Goal: Navigation & Orientation: Go to known website

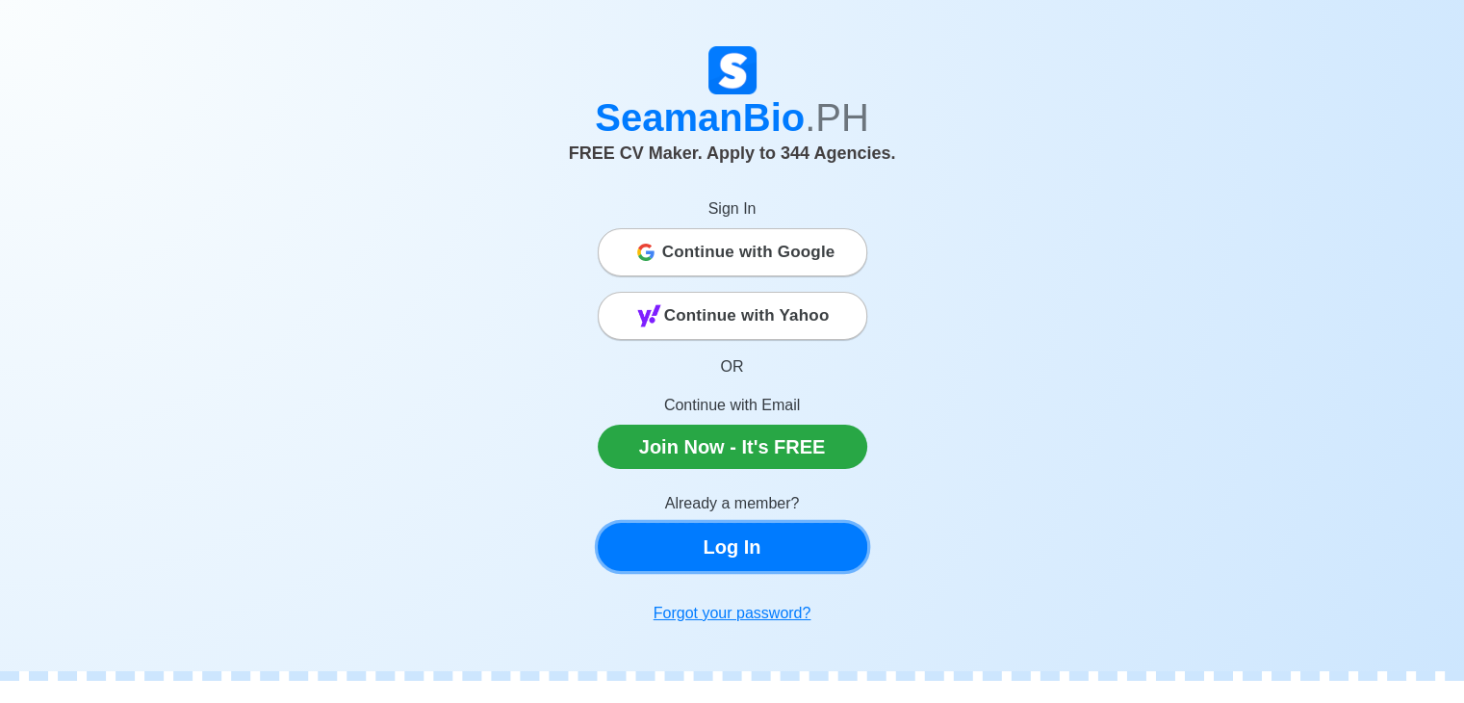
click at [743, 550] on link "Log In" at bounding box center [733, 547] width 270 height 48
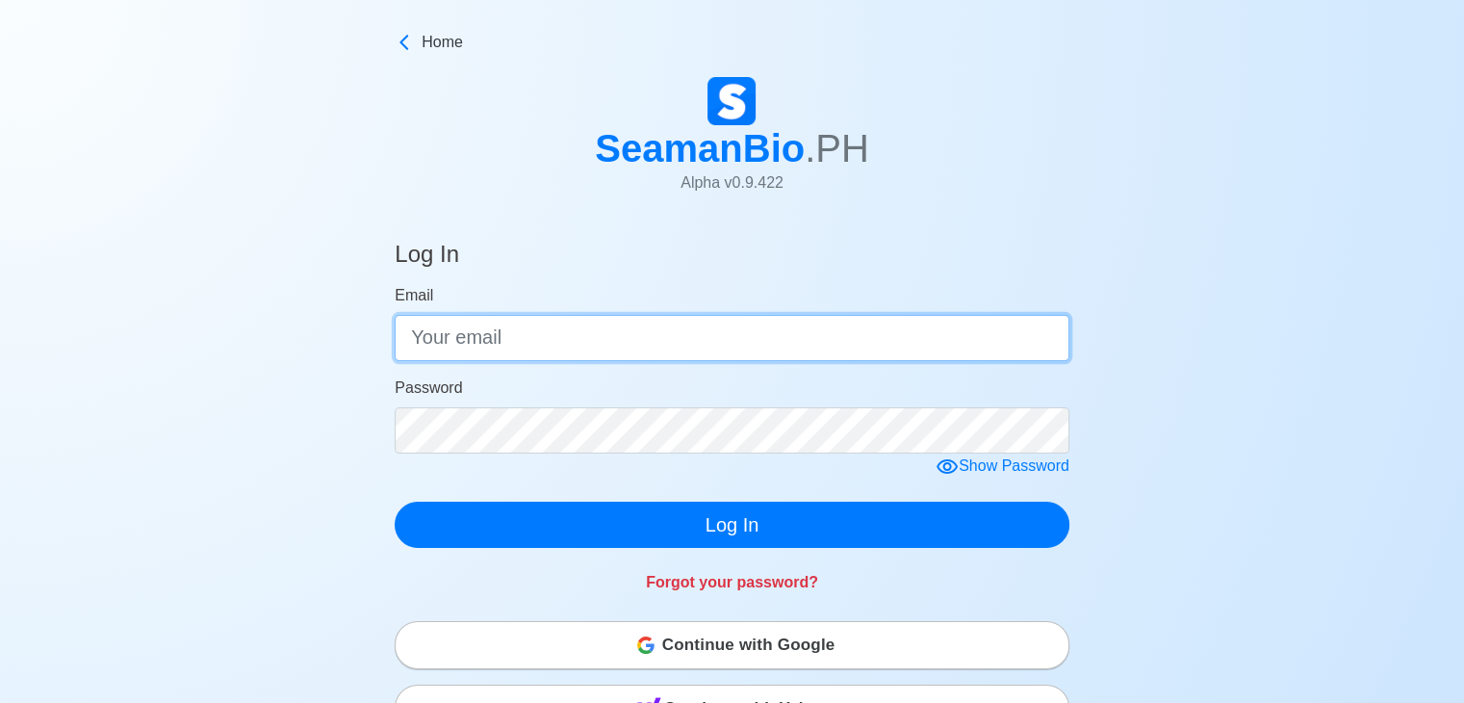
click at [616, 350] on input "Email" at bounding box center [732, 338] width 675 height 46
type input "[EMAIL_ADDRESS][DOMAIN_NAME]"
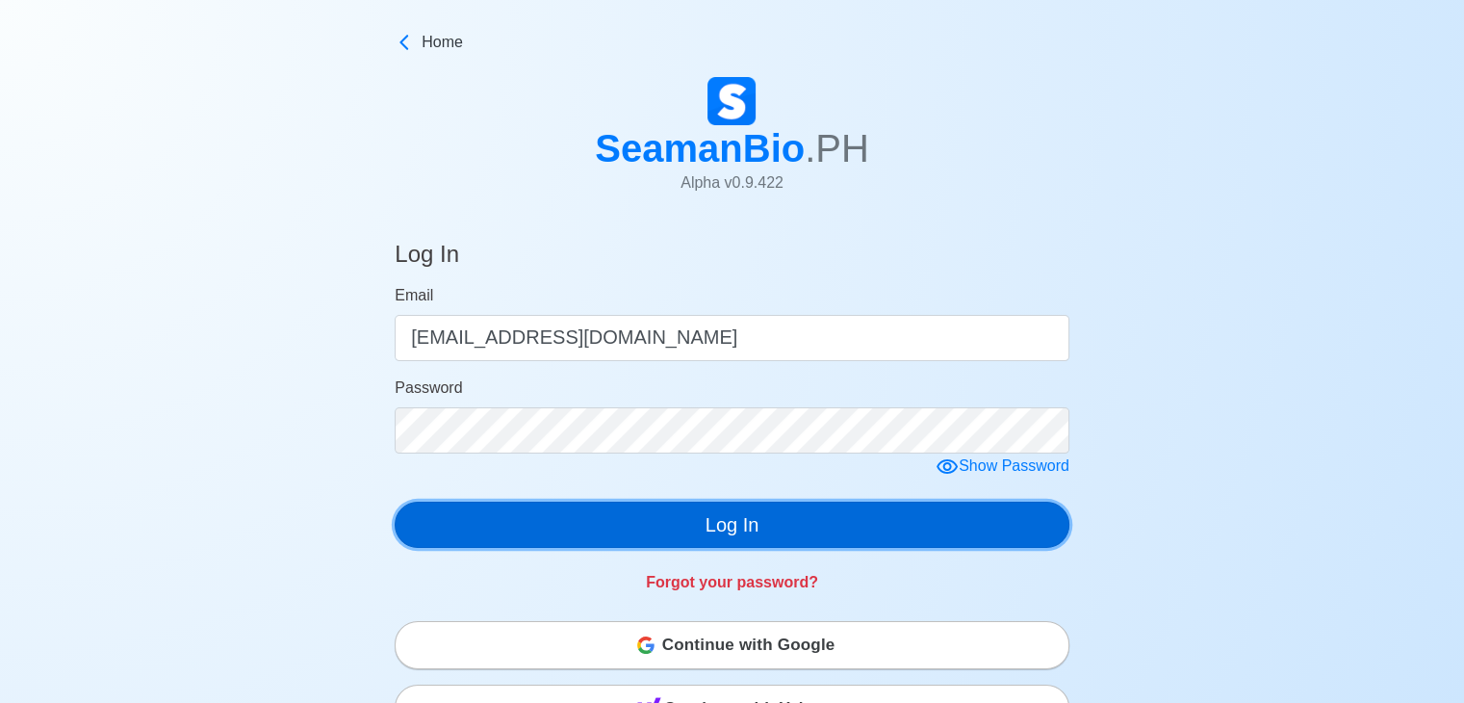
click at [650, 514] on button "Log In" at bounding box center [732, 525] width 675 height 46
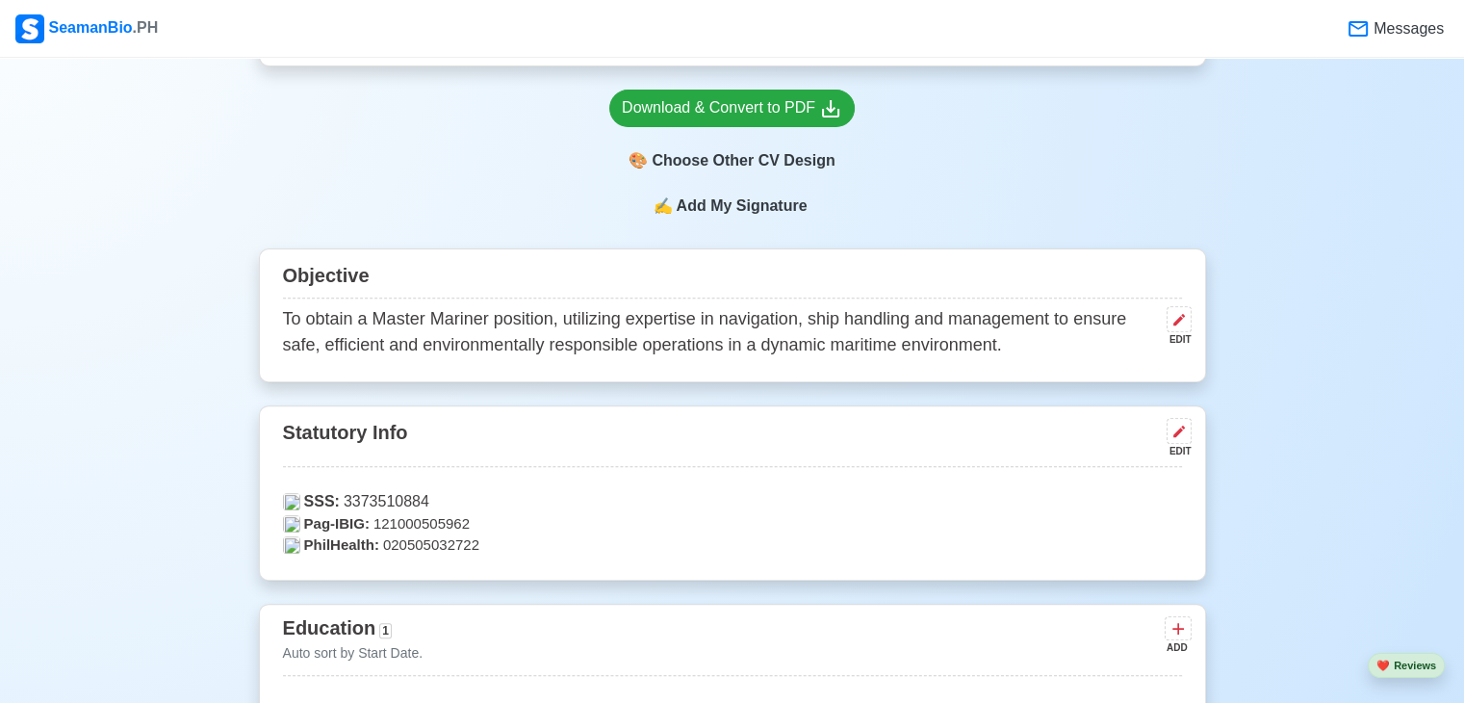
scroll to position [866, 0]
